Goal: Find specific page/section

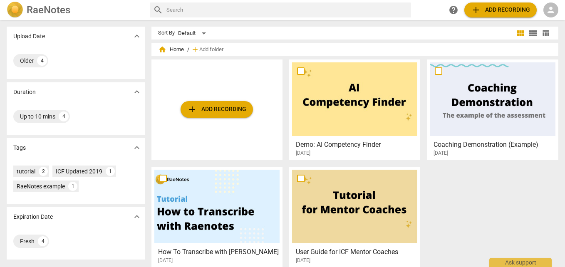
scroll to position [7, 0]
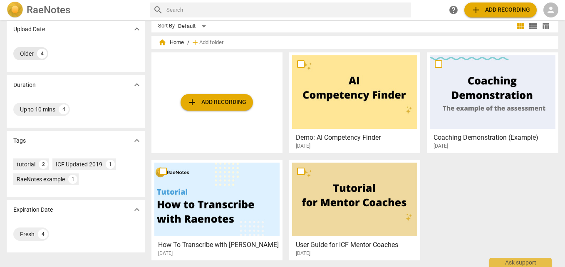
click at [30, 54] on div "Older" at bounding box center [27, 54] width 14 height 8
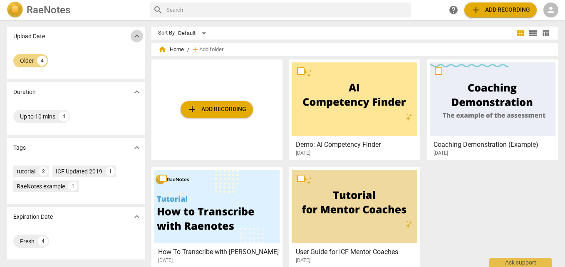
click at [137, 37] on span "expand_more" at bounding box center [137, 36] width 10 height 10
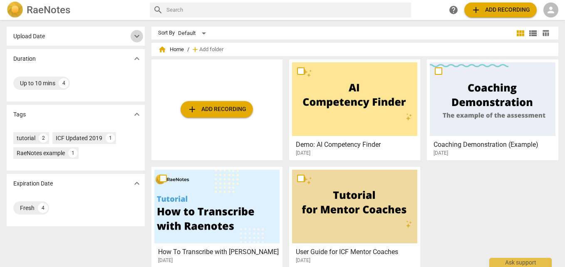
click at [137, 37] on span "expand_more" at bounding box center [137, 36] width 10 height 10
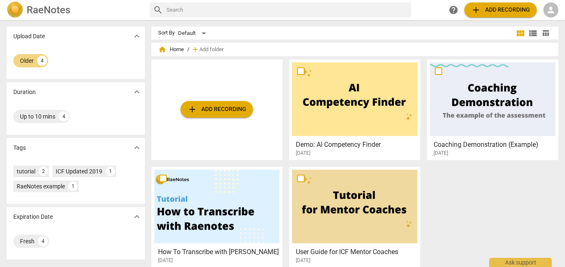
click at [20, 11] on img at bounding box center [15, 10] width 17 height 17
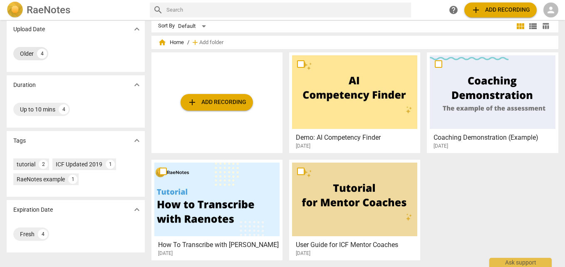
click at [44, 55] on div "4" at bounding box center [42, 54] width 10 height 10
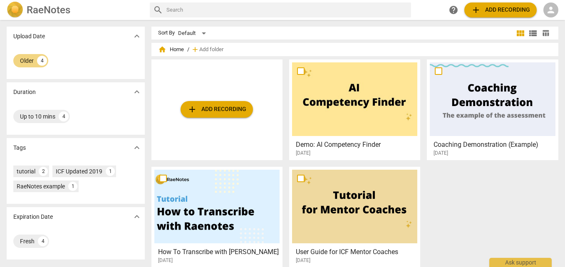
click at [224, 7] on input "text" at bounding box center [288, 9] width 242 height 13
type input "mentor 2"
